Goal: Navigation & Orientation: Find specific page/section

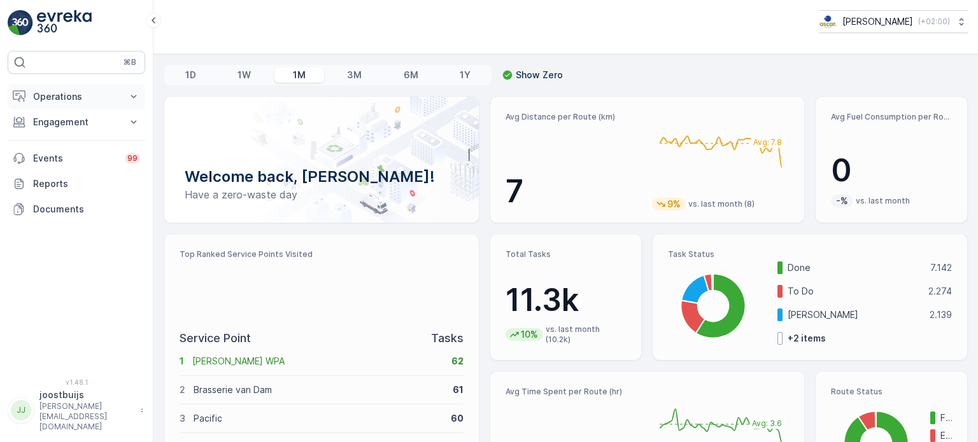
click at [65, 95] on p "Operations" at bounding box center [76, 96] width 87 height 13
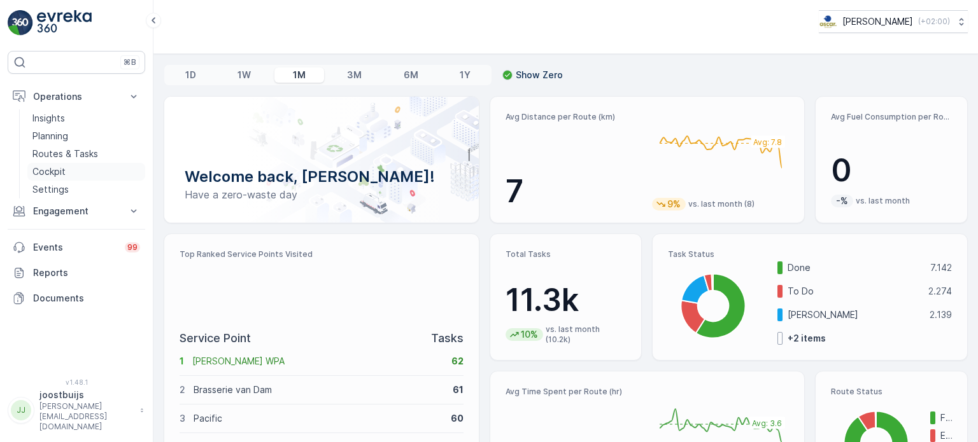
click at [51, 170] on p "Cockpit" at bounding box center [48, 171] width 33 height 13
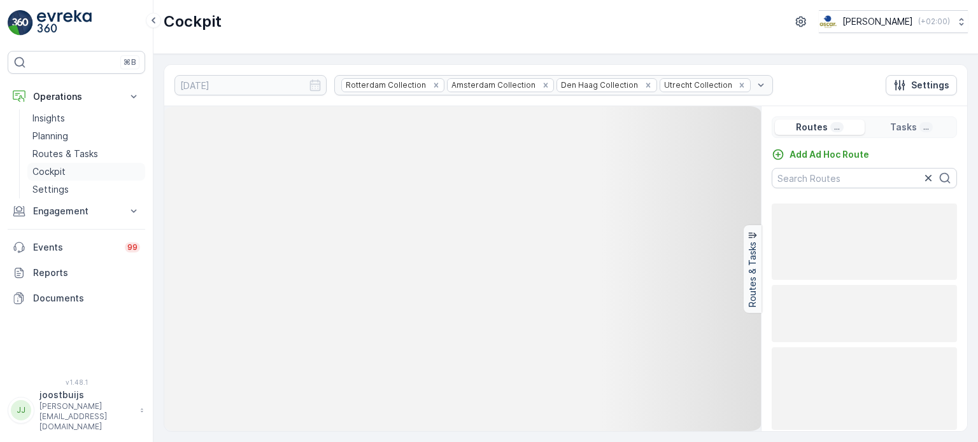
click at [58, 171] on p "Cockpit" at bounding box center [48, 171] width 33 height 13
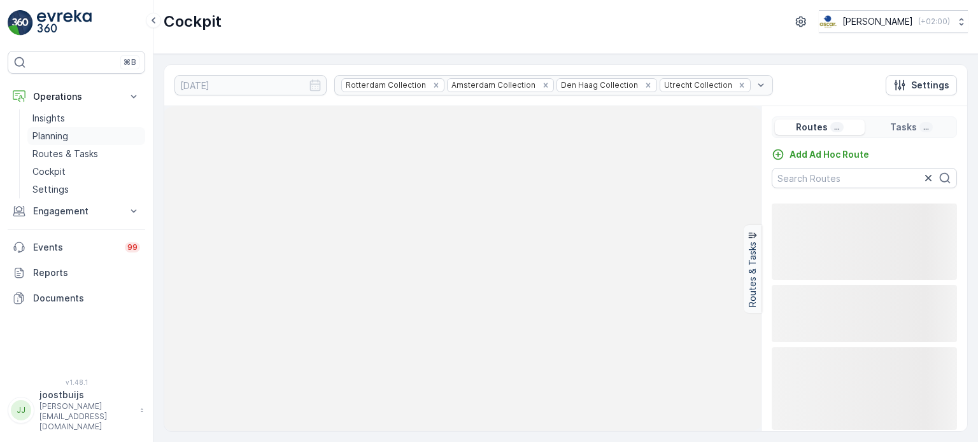
click at [53, 133] on p "Planning" at bounding box center [50, 136] width 36 height 13
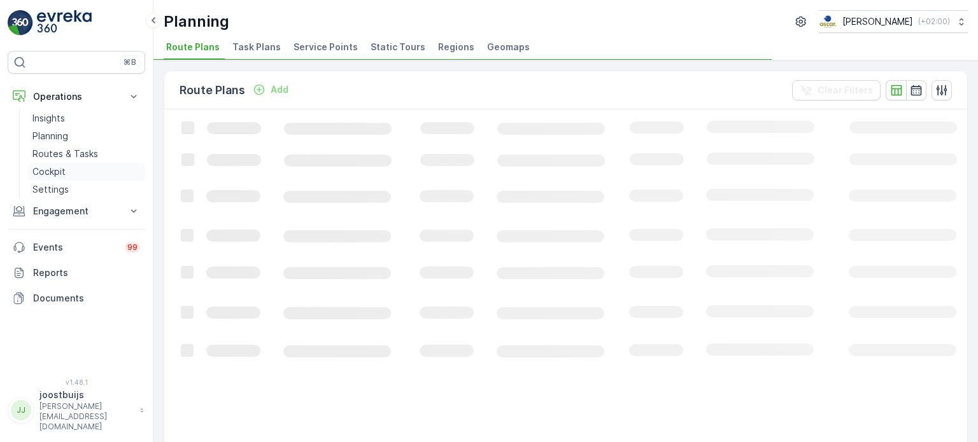
click at [53, 165] on p "Cockpit" at bounding box center [48, 171] width 33 height 13
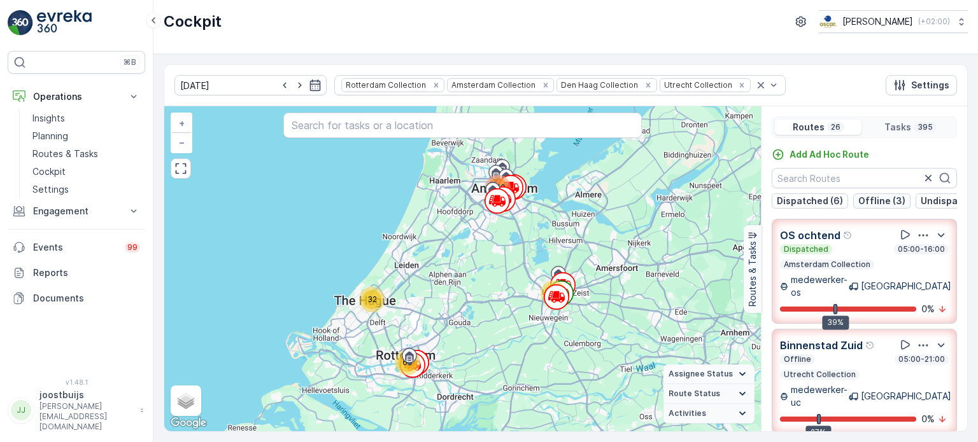
click at [665, 200] on p "Offline (3)" at bounding box center [881, 201] width 47 height 13
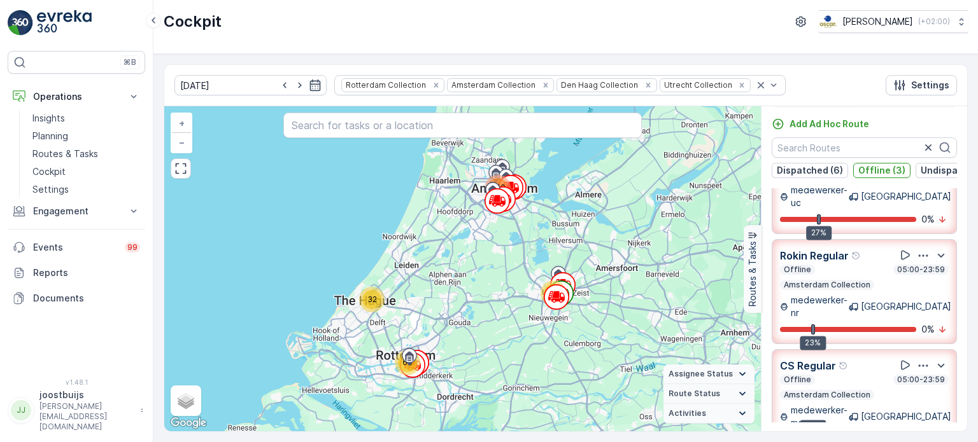
scroll to position [31, 0]
click at [665, 171] on p "Offline (3)" at bounding box center [881, 170] width 47 height 13
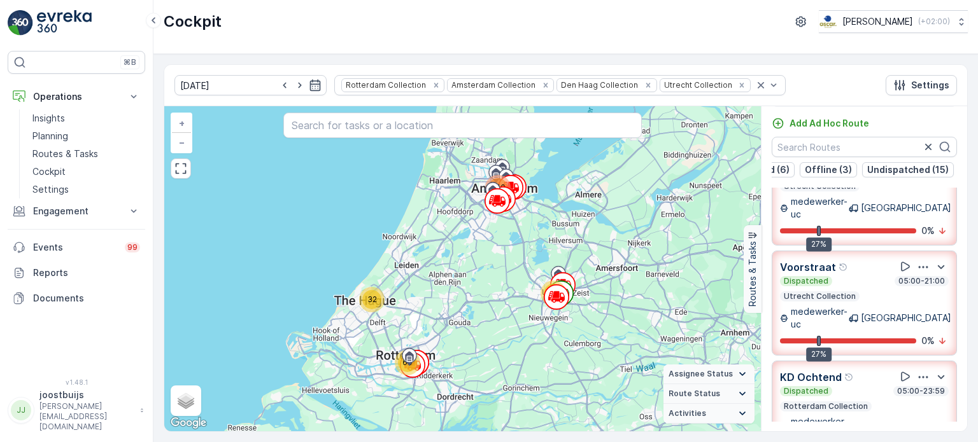
scroll to position [0, 66]
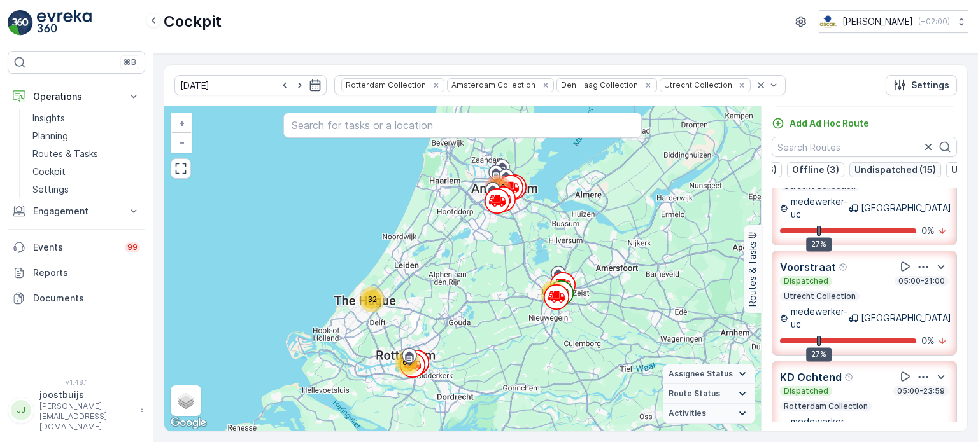
click at [665, 167] on p "Undispatched (15)" at bounding box center [894, 170] width 81 height 13
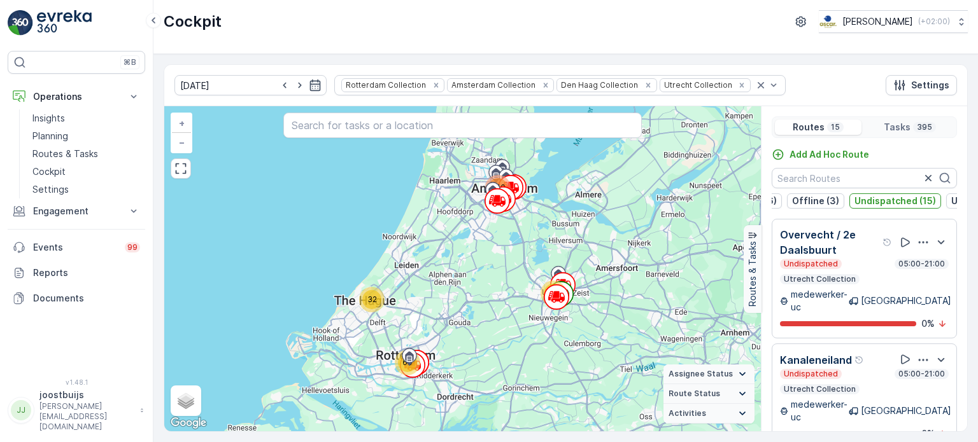
scroll to position [0, 183]
click at [665, 198] on p "Undispatched (15)" at bounding box center [778, 201] width 81 height 13
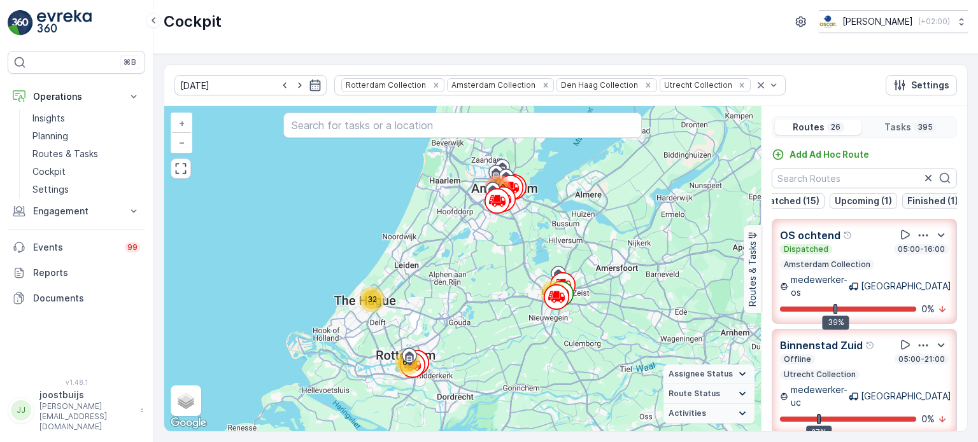
click at [665, 199] on p "Finished (1)" at bounding box center [932, 201] width 51 height 13
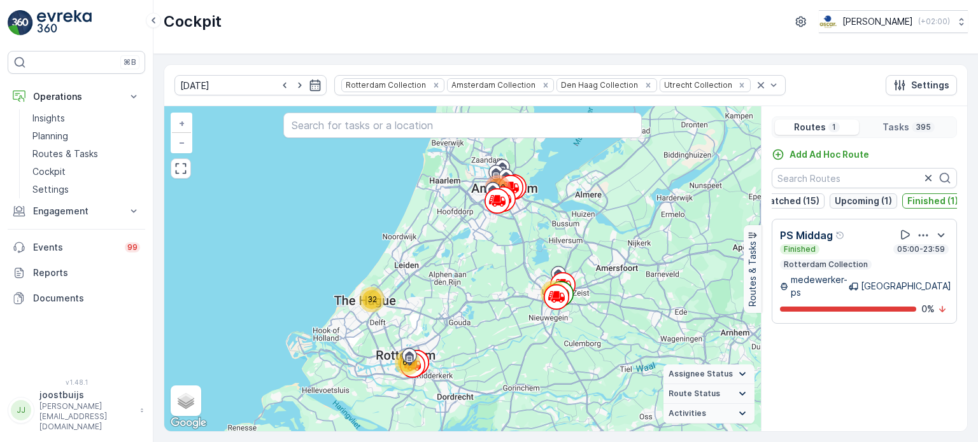
scroll to position [0, 179]
click at [665, 201] on p "Upcoming (1)" at bounding box center [866, 201] width 57 height 13
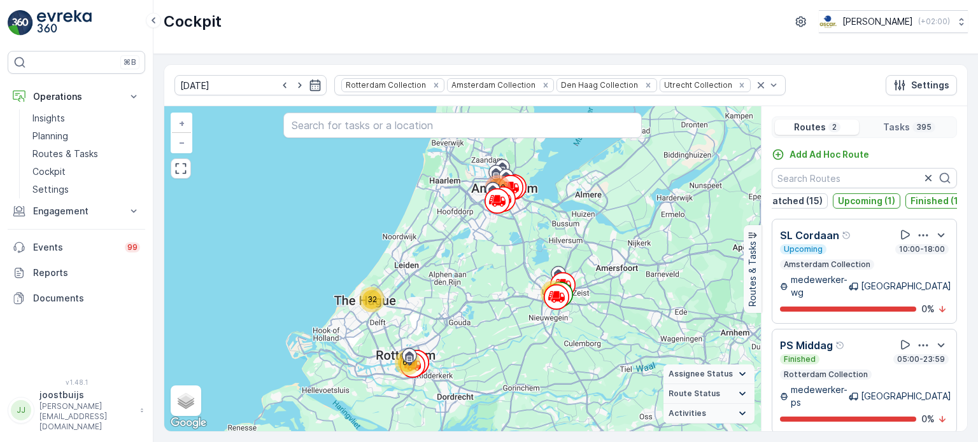
click at [665, 216] on div "Add Ad Hoc Route Dispatched (6) Offline (3) Undispatched (15) Upcoming (1) Fini…" at bounding box center [864, 291] width 206 height 286
click at [665, 200] on p "Dispatched (6)" at bounding box center [809, 201] width 66 height 13
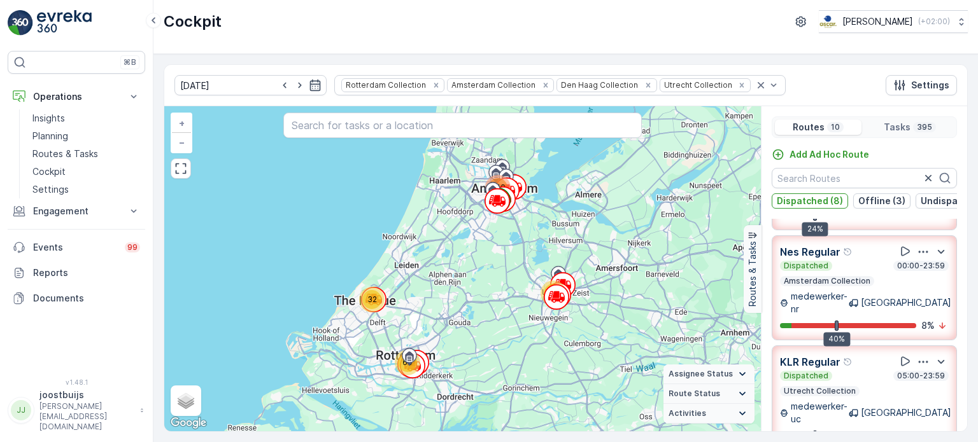
scroll to position [741, 0]
